Goal: Information Seeking & Learning: Learn about a topic

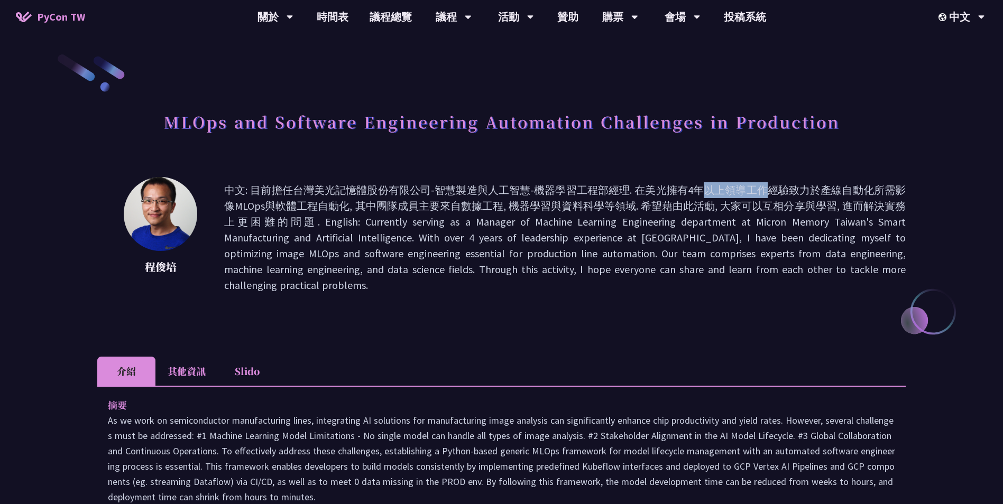
drag, startPoint x: 543, startPoint y: 190, endPoint x: 623, endPoint y: 188, distance: 79.8
click at [623, 188] on p "中文: 目前擔任台灣美光記憶體股份有限公司-智慧製造與人工智慧-機器學習工程部經理. 在美光擁有4年以上領導工作經驗致力於產線自動化所需影像MLOps與軟體工…" at bounding box center [564, 237] width 681 height 111
drag, startPoint x: 623, startPoint y: 188, endPoint x: 708, endPoint y: 256, distance: 108.6
click at [708, 256] on p "中文: 目前擔任台灣美光記憶體股份有限公司-智慧製造與人工智慧-機器學習工程部經理. 在美光擁有4年以上領導工作經驗致力於產線自動化所需影像MLOps與軟體工…" at bounding box center [564, 237] width 681 height 111
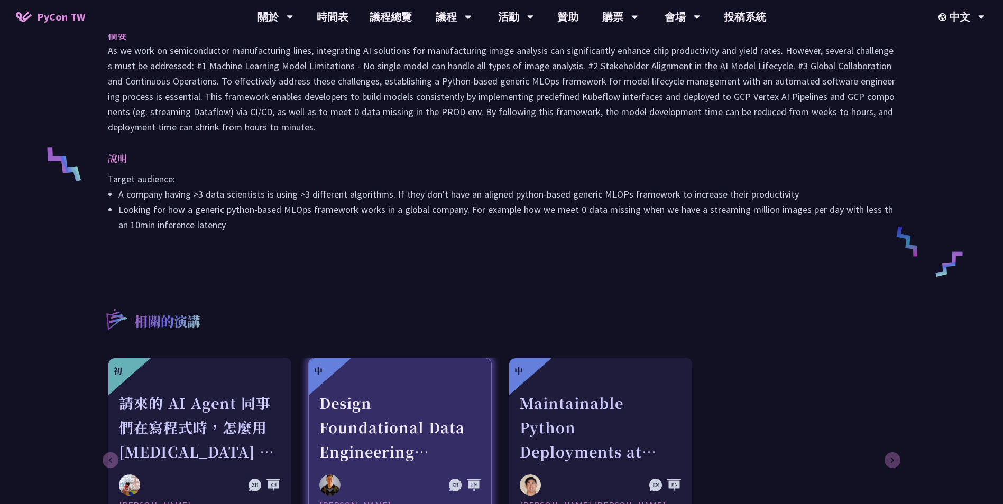
click at [432, 378] on div at bounding box center [399, 384] width 161 height 13
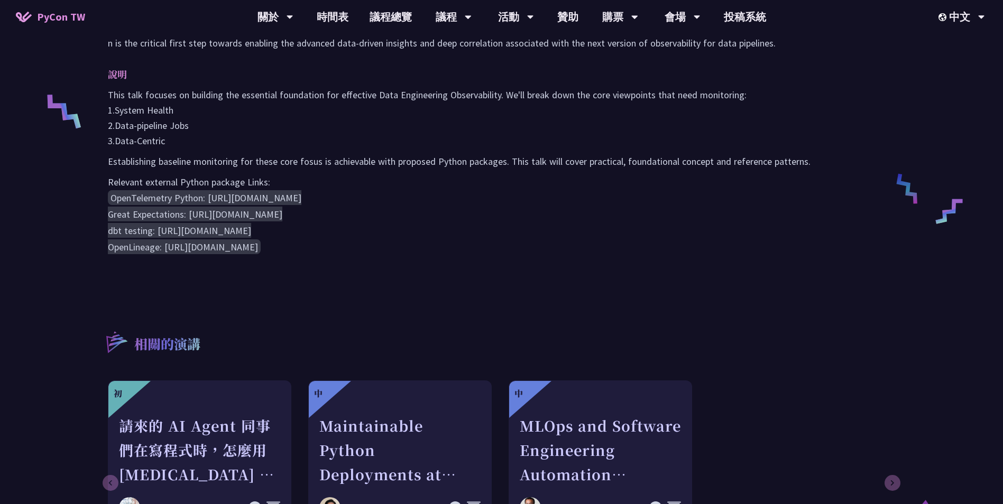
scroll to position [581, 0]
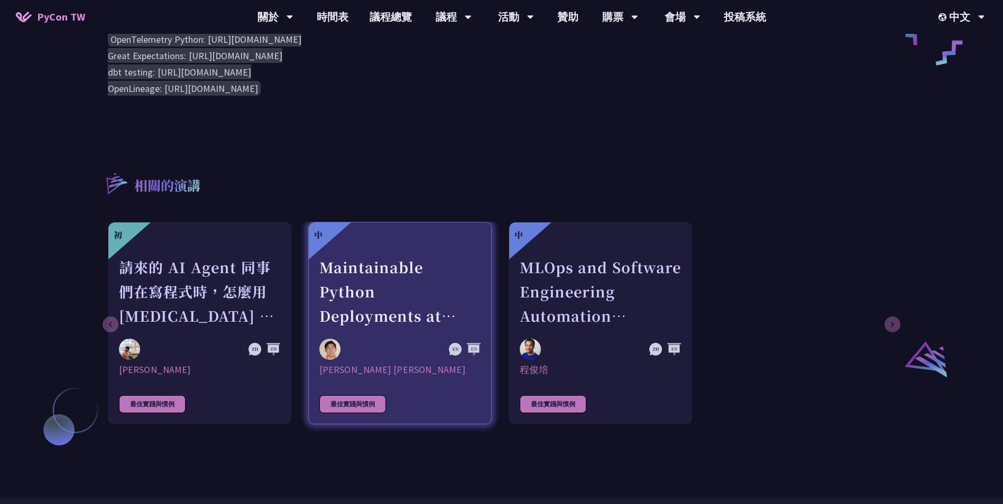
click at [376, 335] on link "中 Maintainable Python Deployments at Scale: Decoupling Build from Runtime [PERS…" at bounding box center [399, 323] width 183 height 202
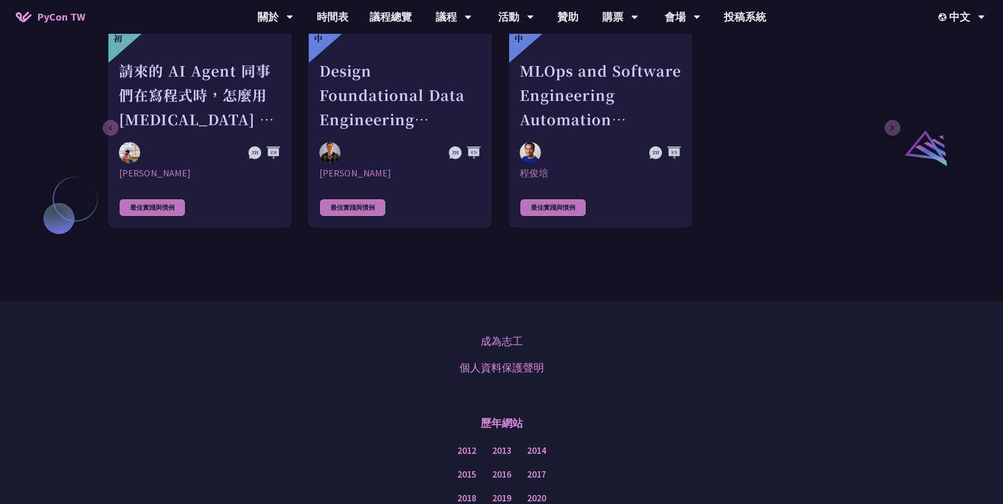
scroll to position [581, 0]
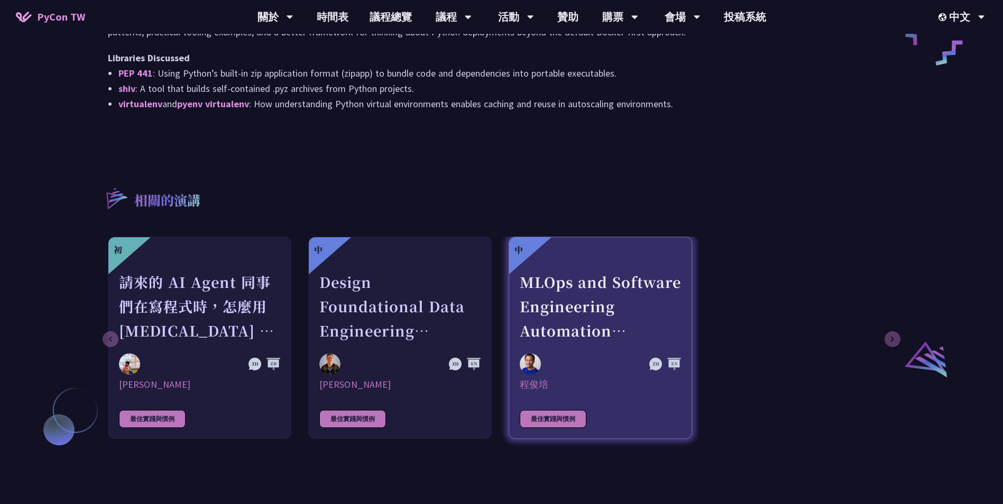
click at [569, 281] on div "MLOps and Software Engineering Automation Challenges in Production" at bounding box center [600, 306] width 161 height 73
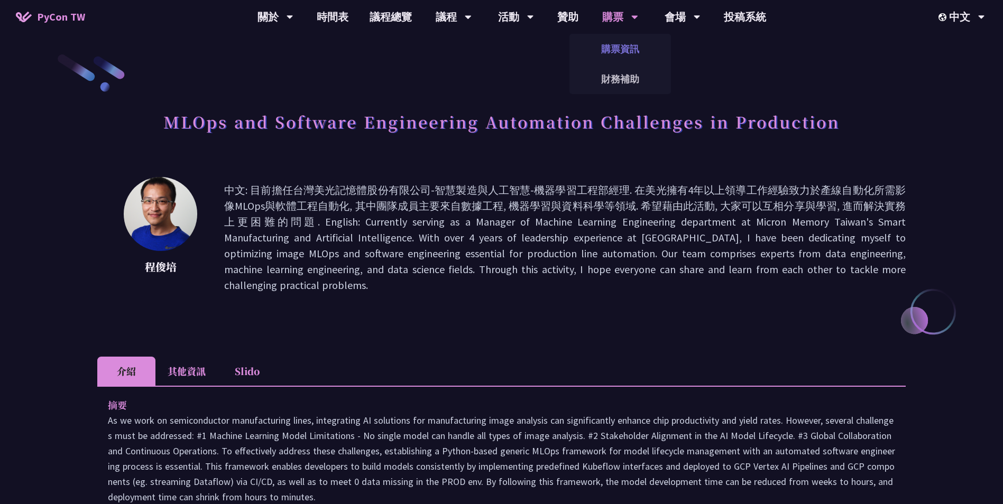
click at [630, 58] on link "購票資訊" at bounding box center [619, 48] width 101 height 25
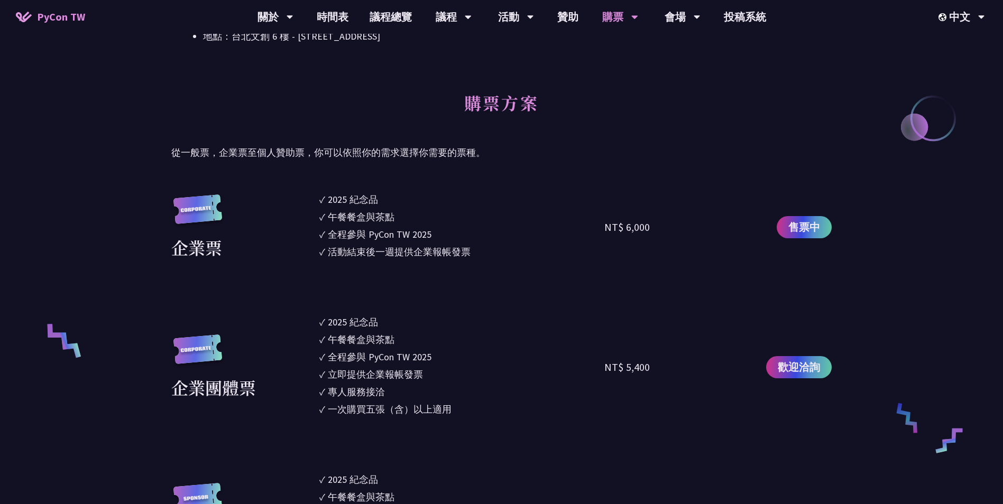
scroll to position [581, 0]
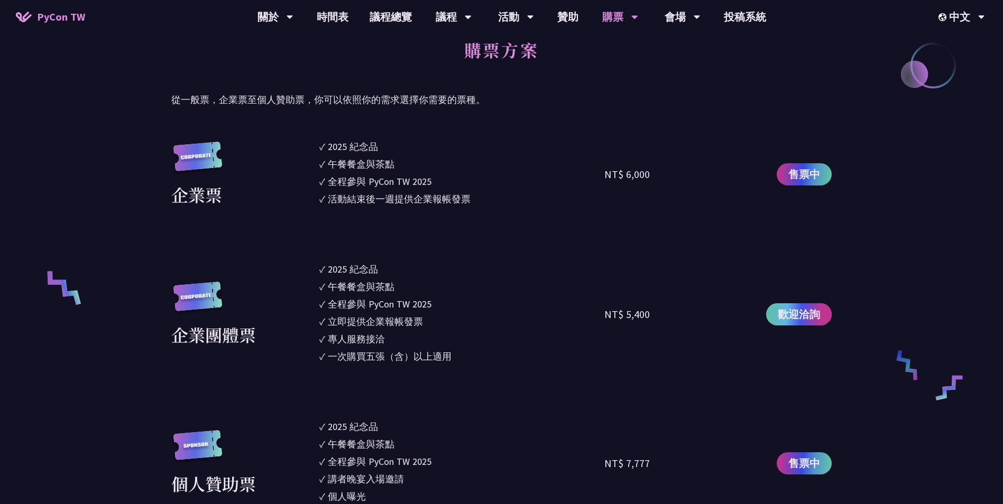
click at [781, 321] on span "歡迎洽詢" at bounding box center [799, 315] width 42 height 16
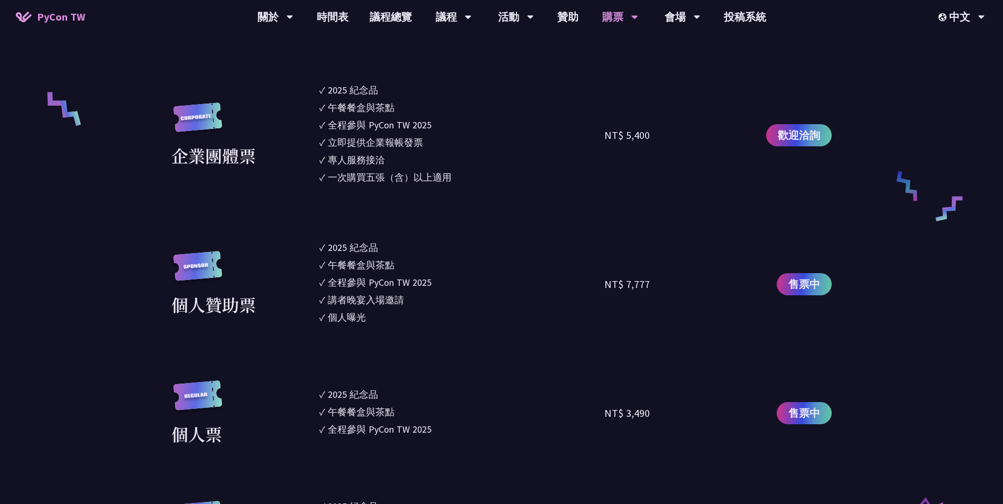
scroll to position [747, 0]
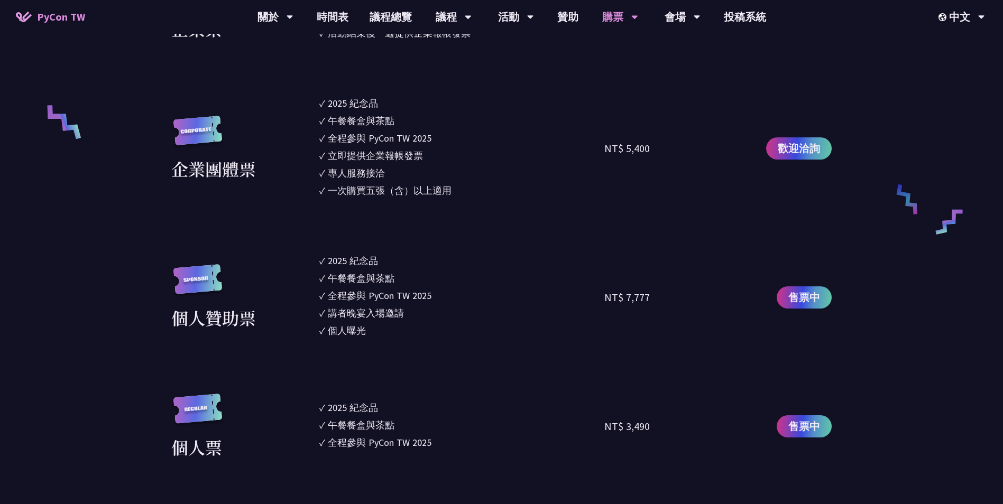
drag, startPoint x: 345, startPoint y: 265, endPoint x: 383, endPoint y: 334, distance: 78.8
click at [383, 334] on ul "✓ 2025 [PERSON_NAME]✓ 午餐餐盒與茶點 ✓ 全程參與 PyCon TW 2025 ✓ 講者晚宴入場邀請 ✓ 個人曝光" at bounding box center [461, 297] width 285 height 87
click at [383, 337] on li "✓ 個人曝光" at bounding box center [461, 330] width 285 height 14
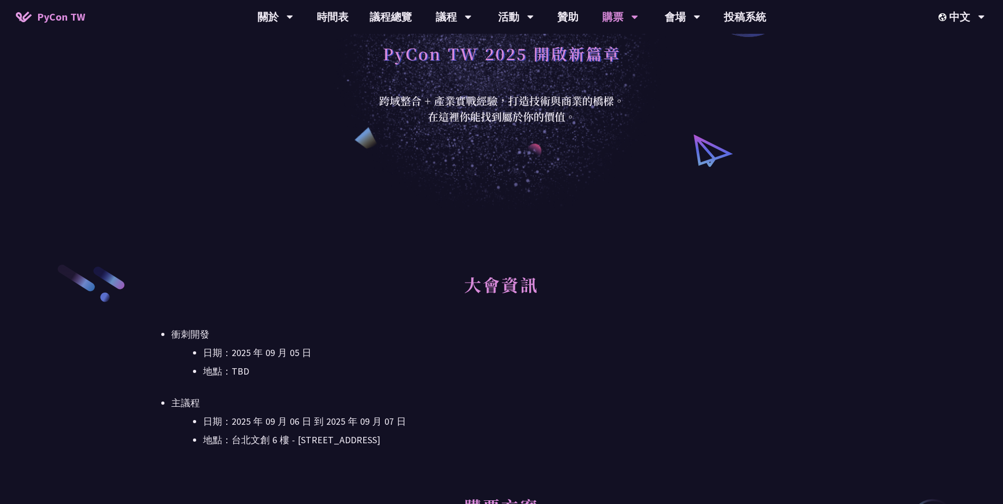
scroll to position [0, 0]
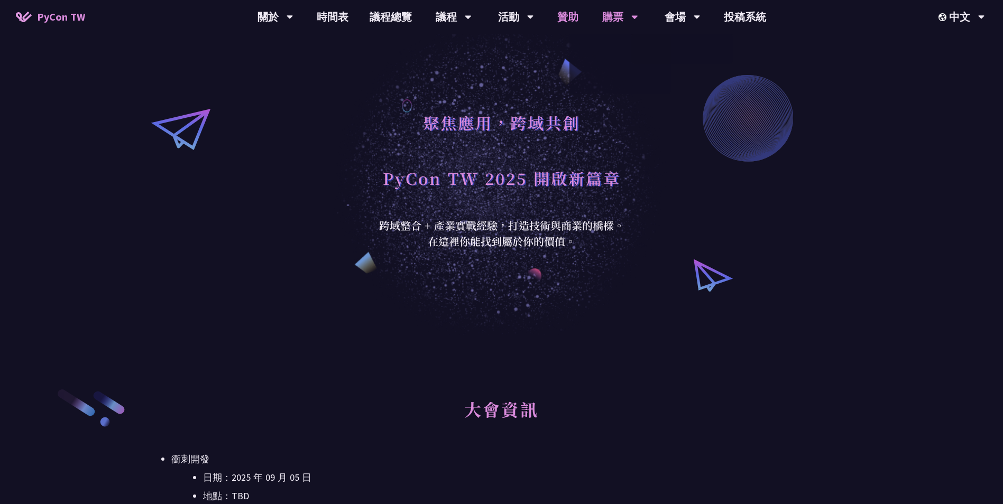
click at [571, 11] on link "贊助" at bounding box center [568, 17] width 42 height 34
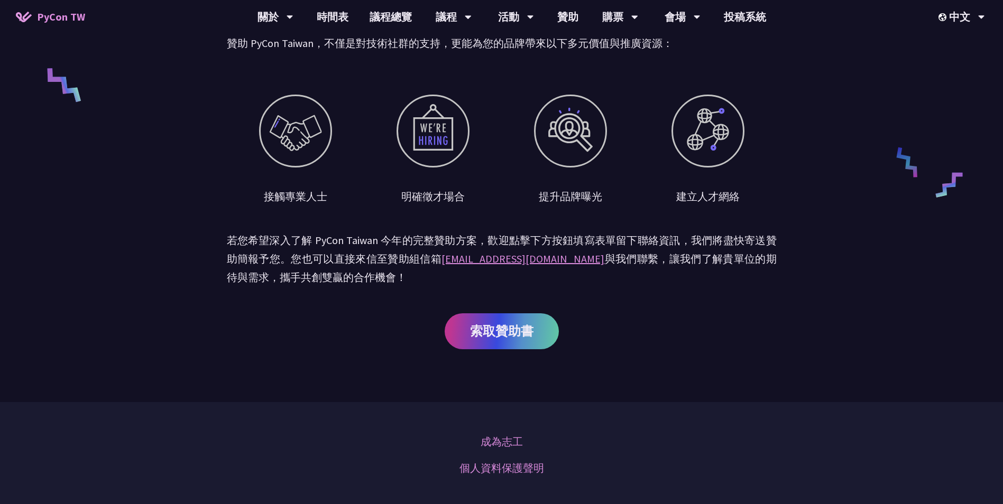
scroll to position [396, 0]
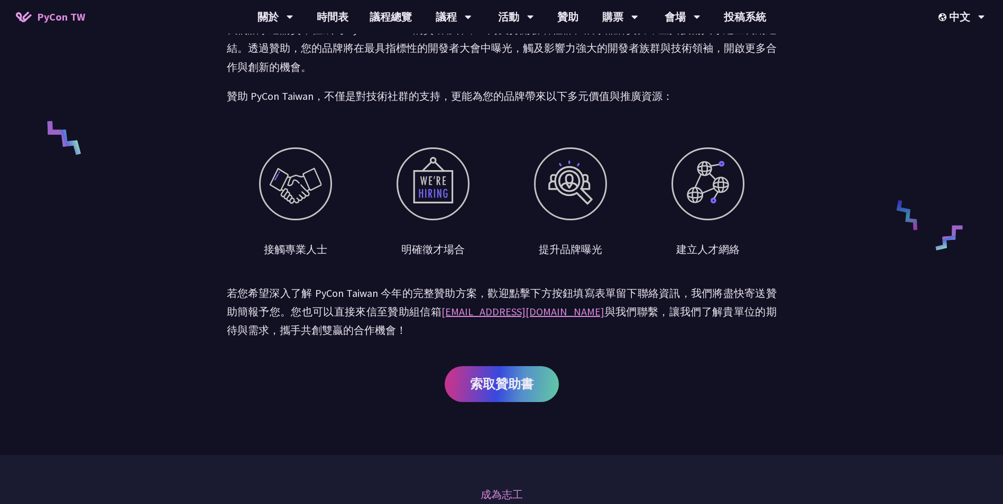
click at [703, 192] on div at bounding box center [707, 183] width 73 height 73
click at [313, 189] on div at bounding box center [295, 183] width 73 height 73
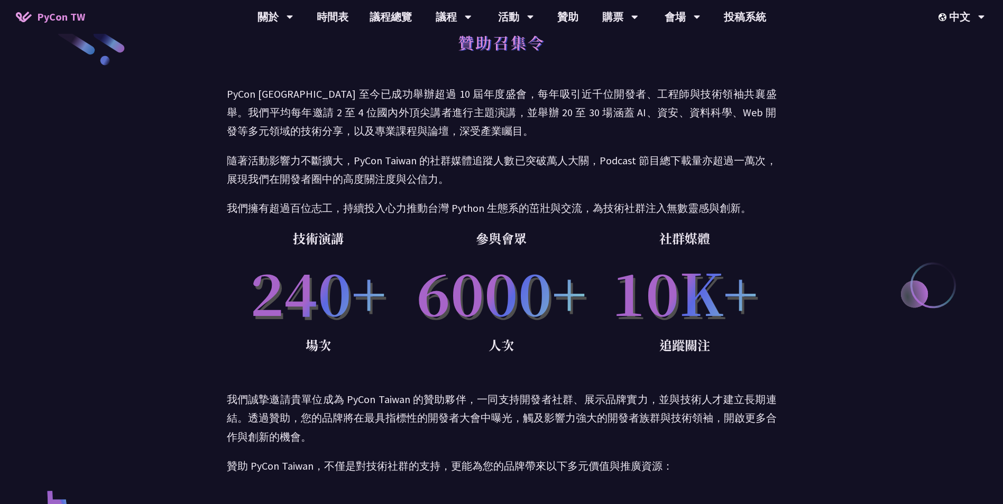
scroll to position [0, 0]
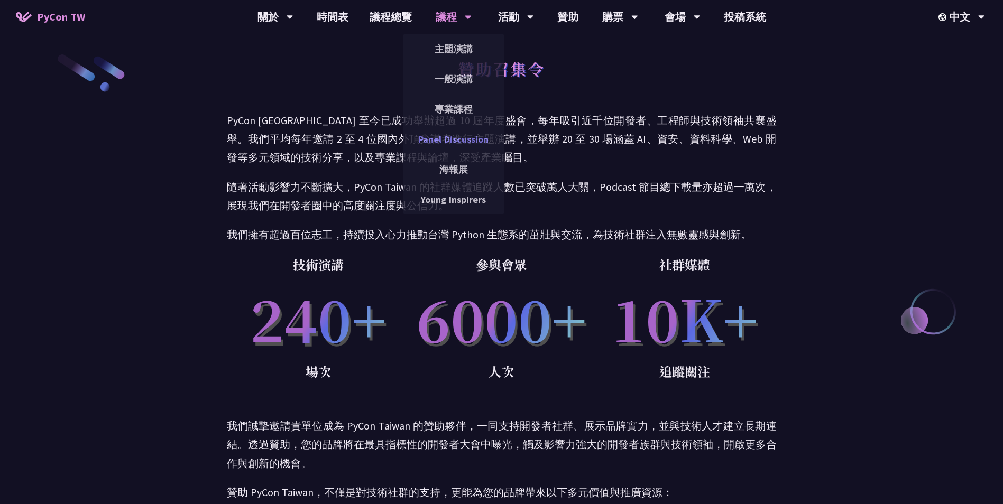
click at [470, 144] on link "Panel Discussion" at bounding box center [453, 139] width 101 height 25
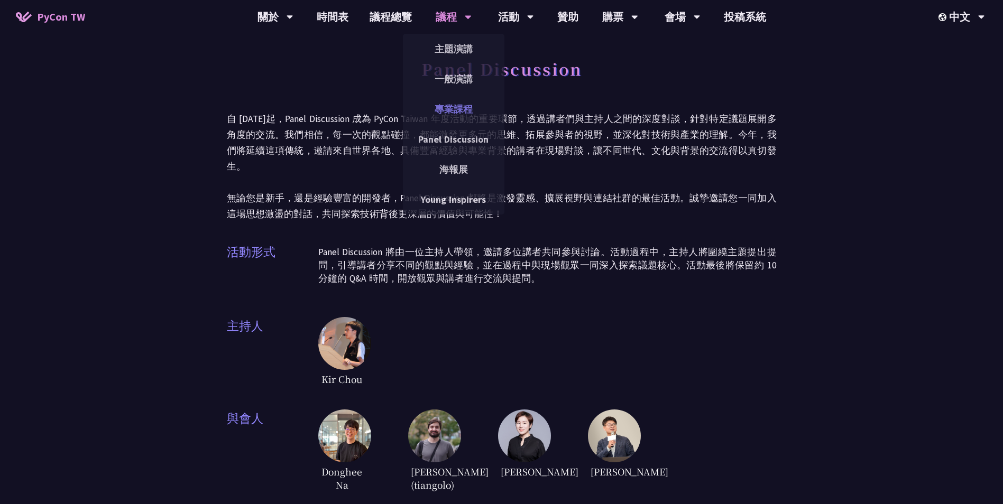
click at [460, 108] on link "專業課程" at bounding box center [453, 109] width 101 height 25
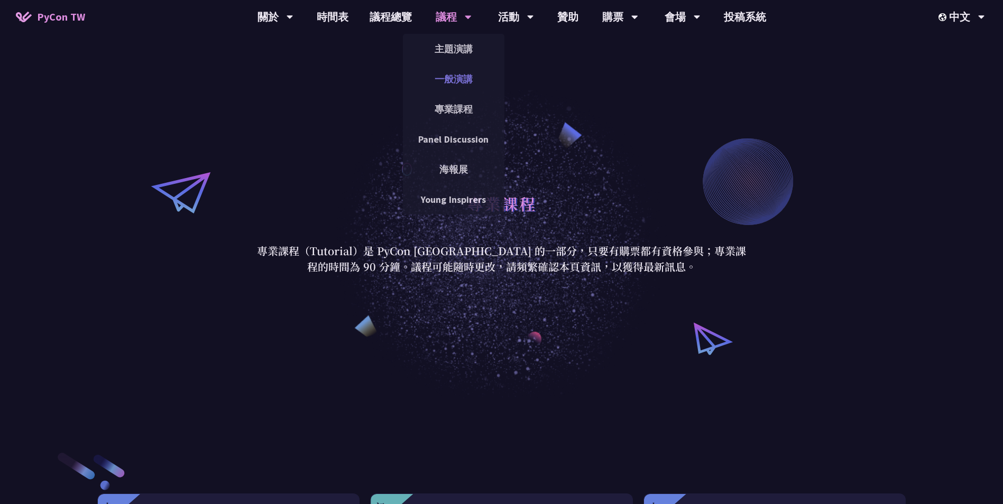
click at [464, 81] on link "一般演講" at bounding box center [453, 79] width 101 height 25
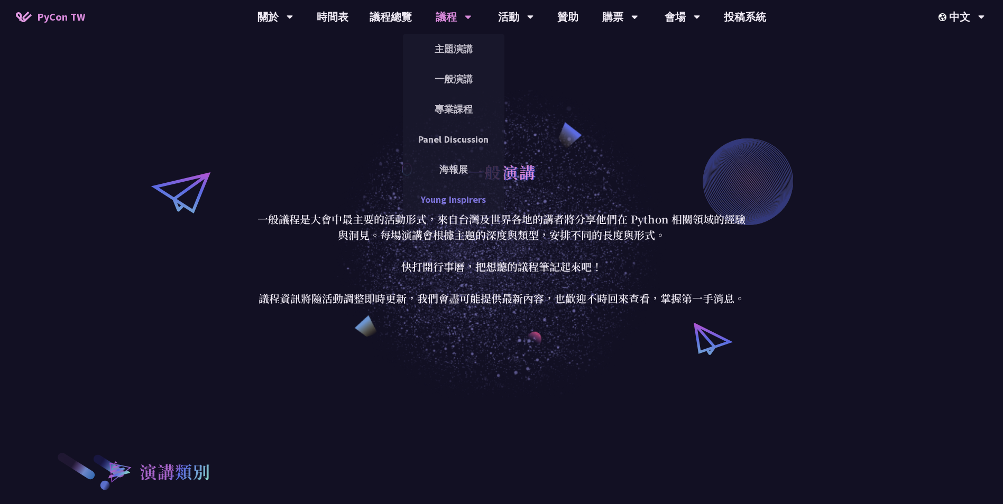
click at [458, 198] on link "Young Inspirers" at bounding box center [453, 199] width 101 height 25
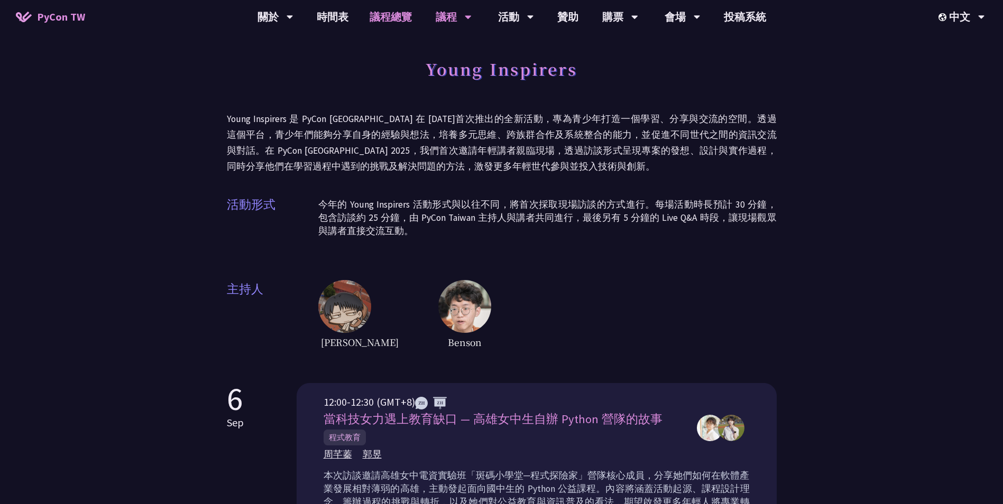
click at [409, 19] on link "議程總覽" at bounding box center [390, 17] width 63 height 34
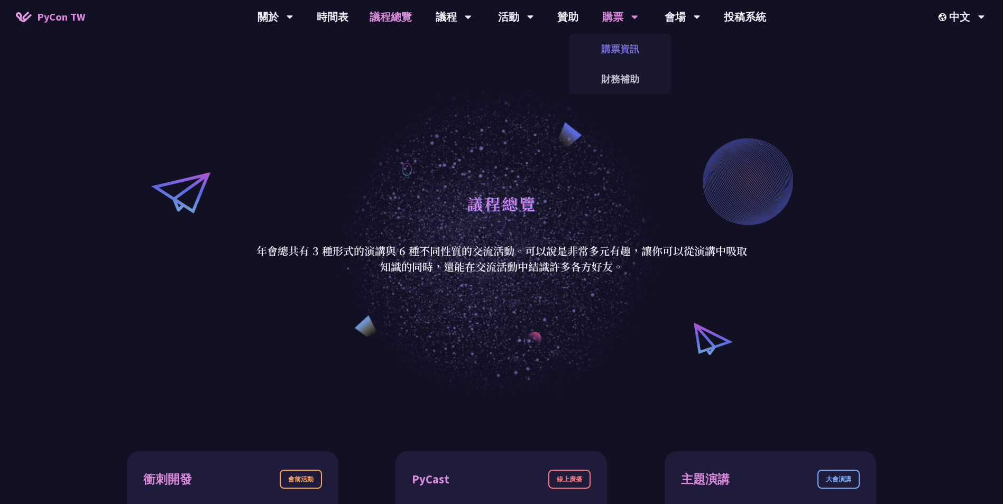
click at [626, 53] on link "購票資訊" at bounding box center [619, 48] width 101 height 25
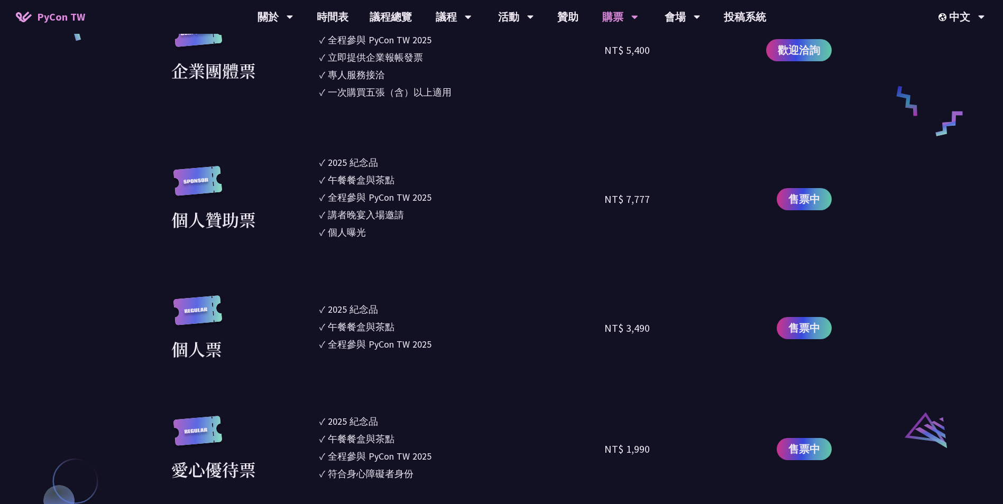
scroll to position [899, 0]
